Goal: Information Seeking & Learning: Check status

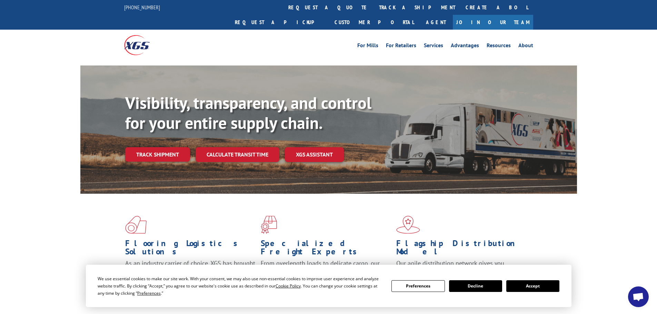
drag, startPoint x: 295, startPoint y: 6, endPoint x: 296, endPoint y: 22, distance: 16.6
click at [374, 6] on link "track a shipment" at bounding box center [417, 7] width 87 height 15
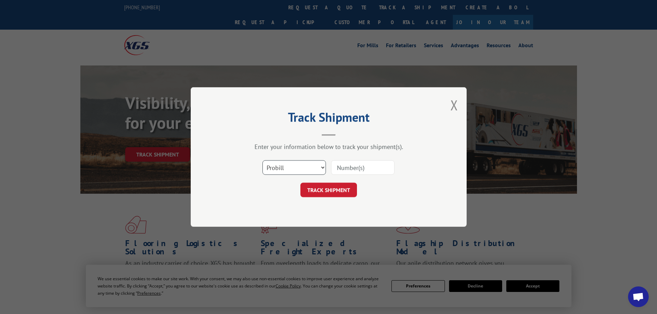
click at [287, 163] on select "Select category... Probill BOL PO" at bounding box center [295, 167] width 64 height 14
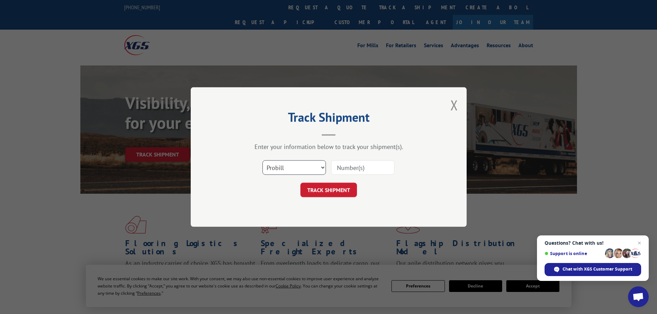
select select "po"
click at [263, 160] on select "Select category... Probill BOL PO" at bounding box center [295, 167] width 64 height 14
click at [354, 169] on input at bounding box center [363, 167] width 64 height 14
type input "25548878"
click button "TRACK SHIPMENT" at bounding box center [329, 190] width 57 height 14
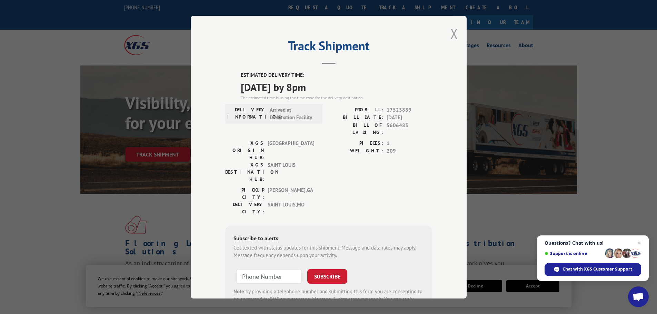
click at [451, 35] on button "Close modal" at bounding box center [455, 34] width 8 height 18
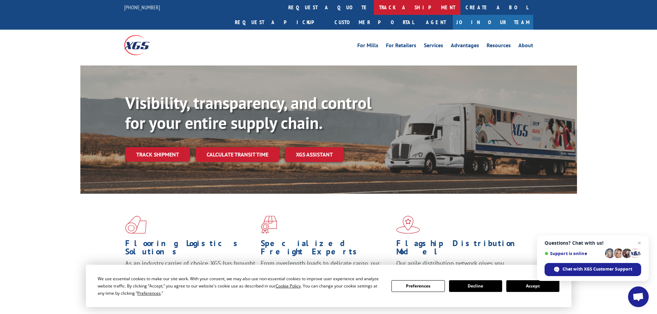
click at [374, 7] on link "track a shipment" at bounding box center [417, 7] width 87 height 15
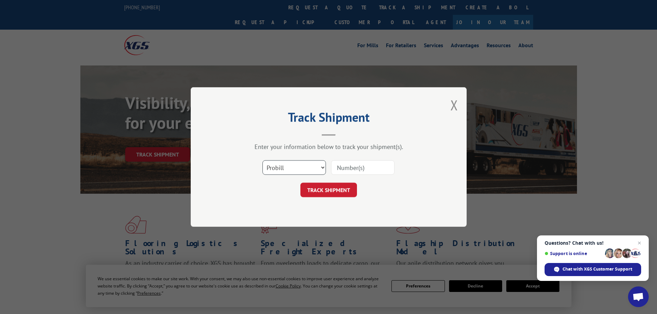
click at [269, 169] on select "Select category... Probill BOL PO" at bounding box center [295, 167] width 64 height 14
select select "po"
click at [263, 160] on select "Select category... Probill BOL PO" at bounding box center [295, 167] width 64 height 14
click at [356, 169] on input at bounding box center [363, 167] width 64 height 14
type input "25548832"
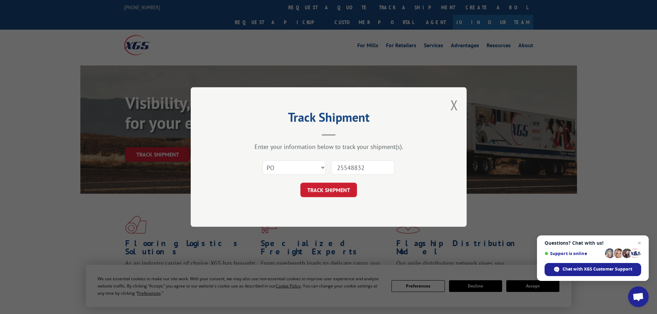
click button "TRACK SHIPMENT" at bounding box center [329, 190] width 57 height 14
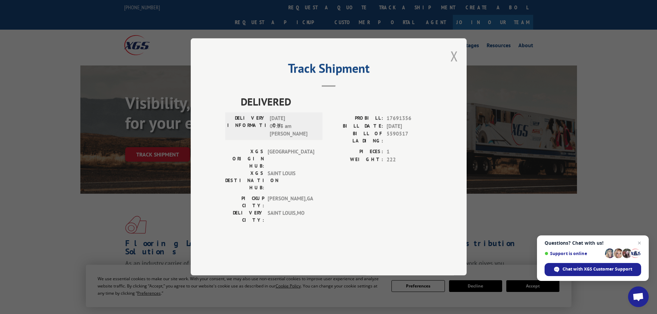
click at [454, 65] on button "Close modal" at bounding box center [455, 56] width 8 height 18
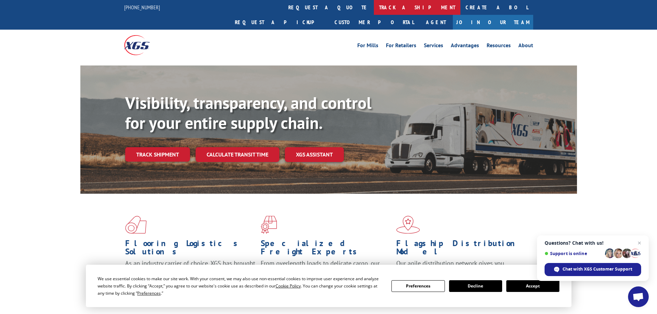
click at [374, 6] on link "track a shipment" at bounding box center [417, 7] width 87 height 15
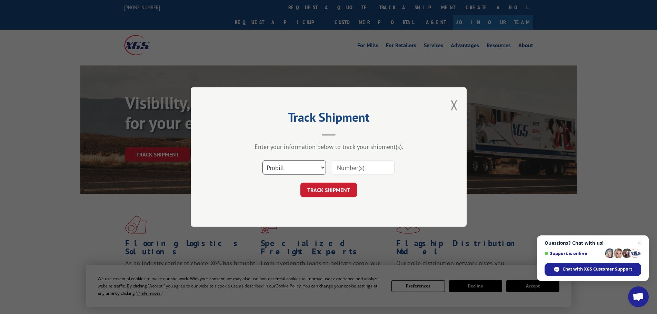
click at [285, 169] on select "Select category... Probill BOL PO" at bounding box center [295, 167] width 64 height 14
select select "po"
click at [263, 160] on select "Select category... Probill BOL PO" at bounding box center [295, 167] width 64 height 14
click at [364, 171] on input at bounding box center [363, 167] width 64 height 14
type input "25548752"
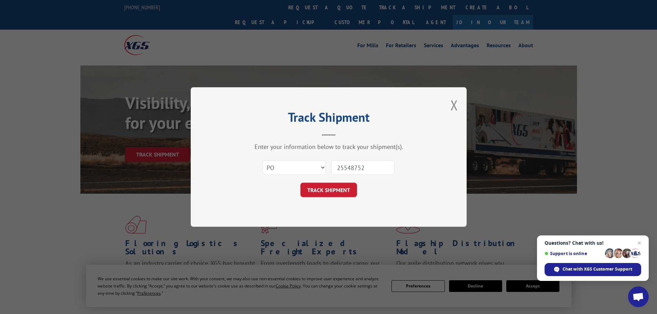
click at [301, 183] on button "TRACK SHIPMENT" at bounding box center [329, 190] width 57 height 14
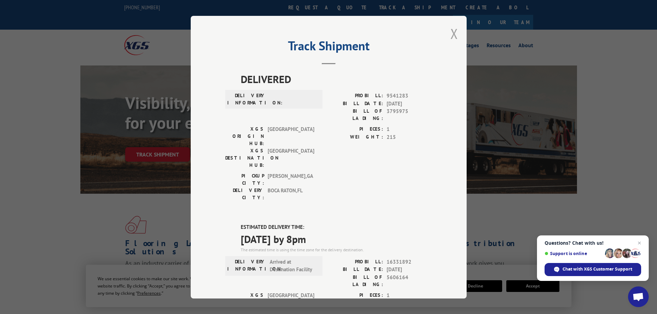
click at [452, 35] on button "Close modal" at bounding box center [455, 34] width 8 height 18
